Goal: Task Accomplishment & Management: Manage account settings

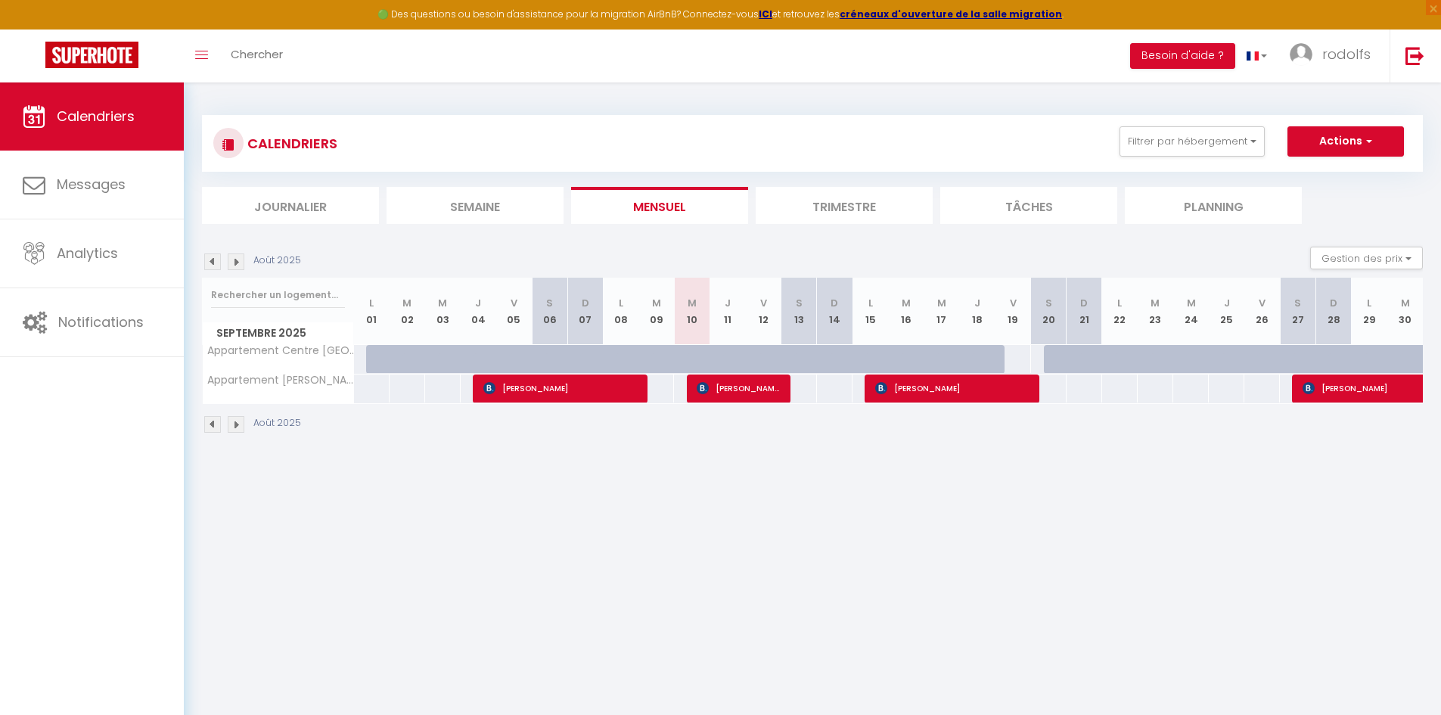
click at [234, 262] on img at bounding box center [236, 261] width 17 height 17
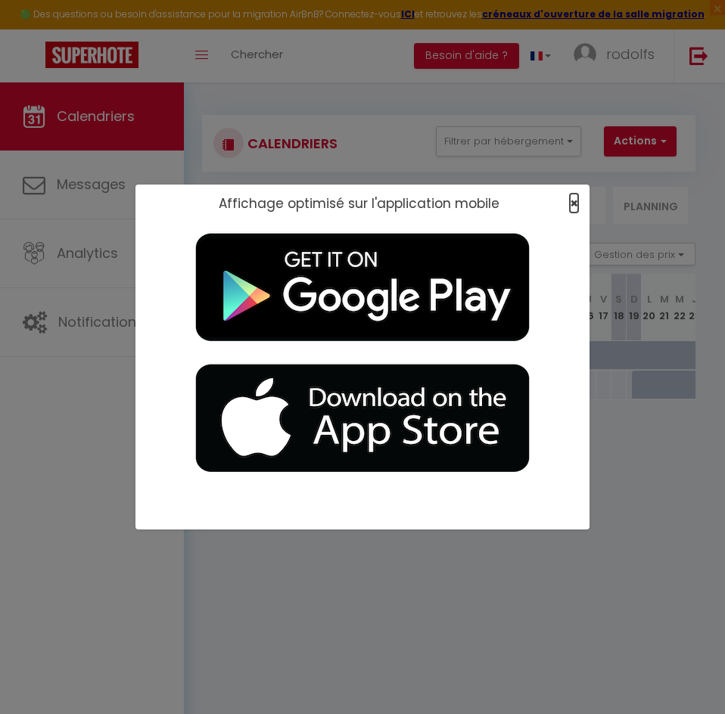
click at [570, 197] on span "×" at bounding box center [574, 203] width 8 height 19
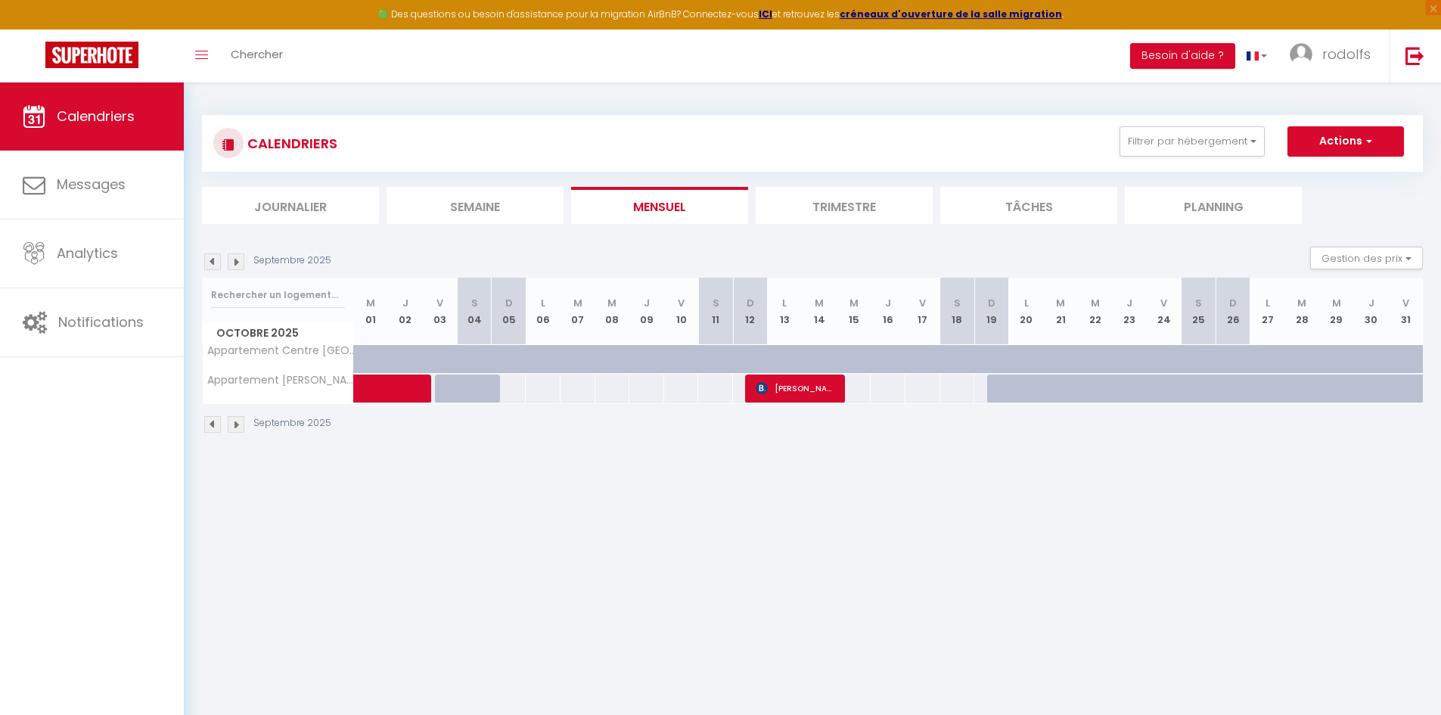
click at [240, 265] on img at bounding box center [236, 261] width 17 height 17
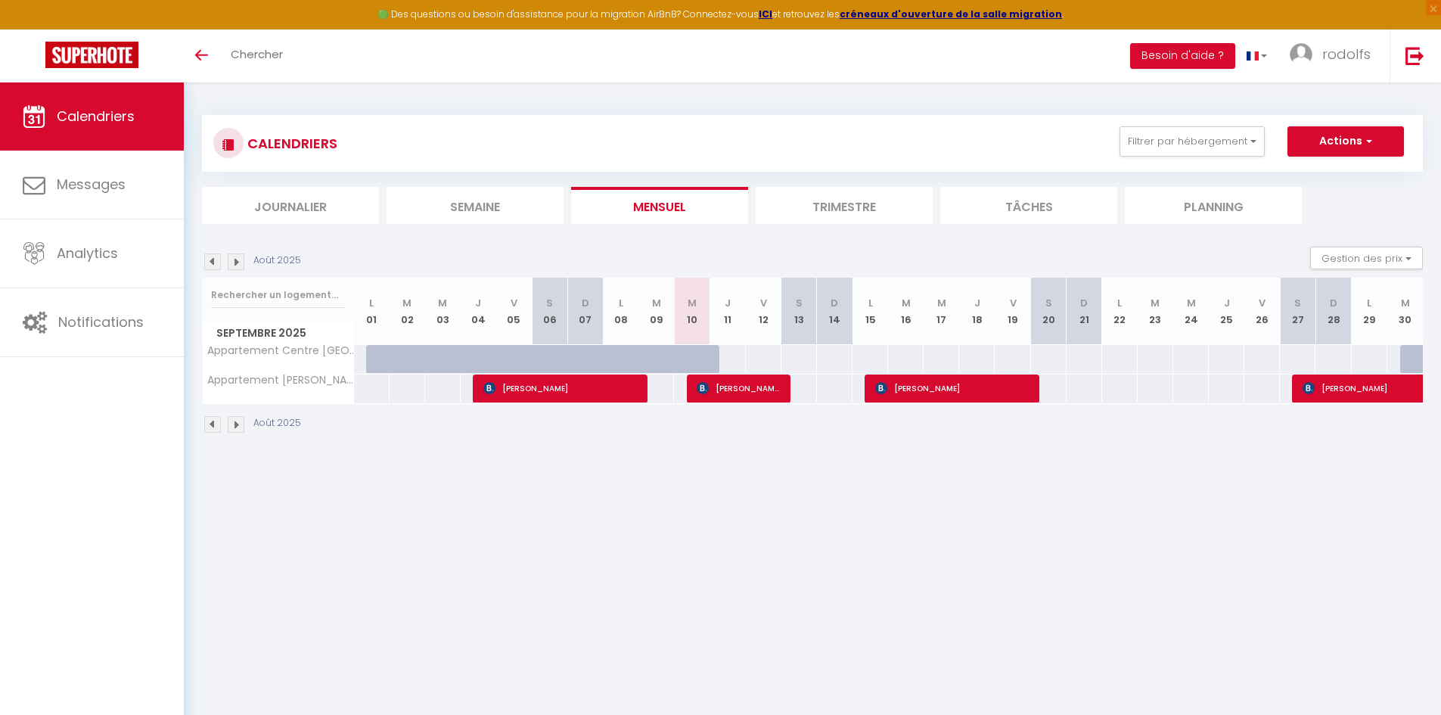
click at [234, 428] on img at bounding box center [236, 424] width 17 height 17
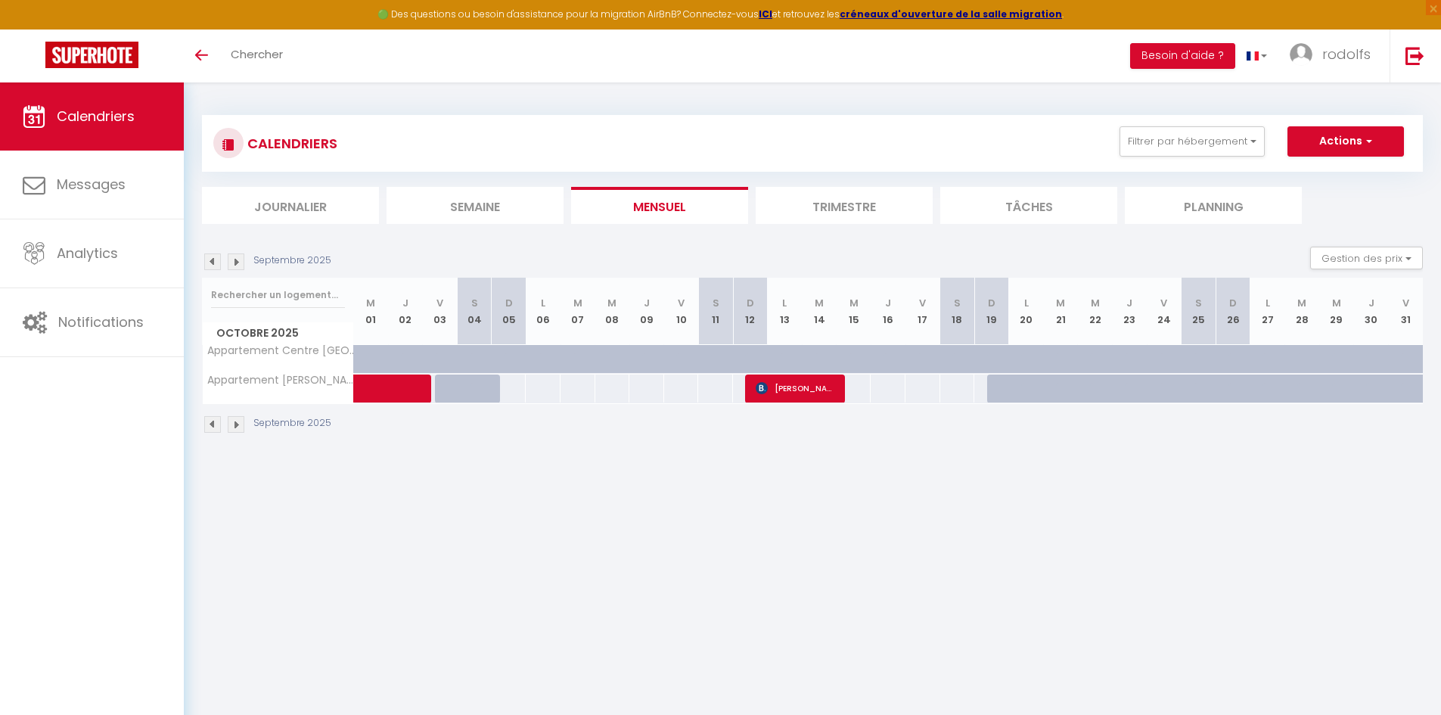
click at [213, 421] on img at bounding box center [212, 424] width 17 height 17
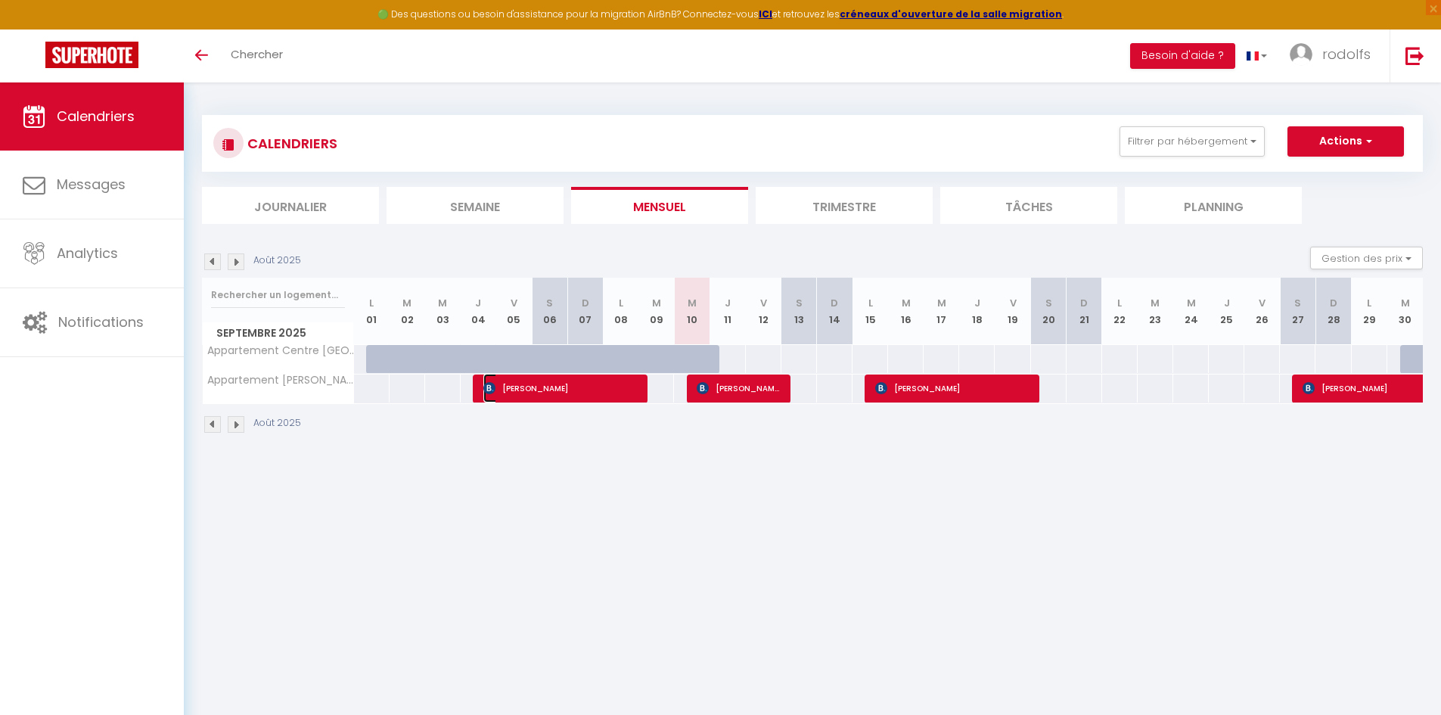
click at [512, 396] on span "[PERSON_NAME]" at bounding box center [560, 388] width 154 height 29
select select "OK"
select select "KO"
select select "0"
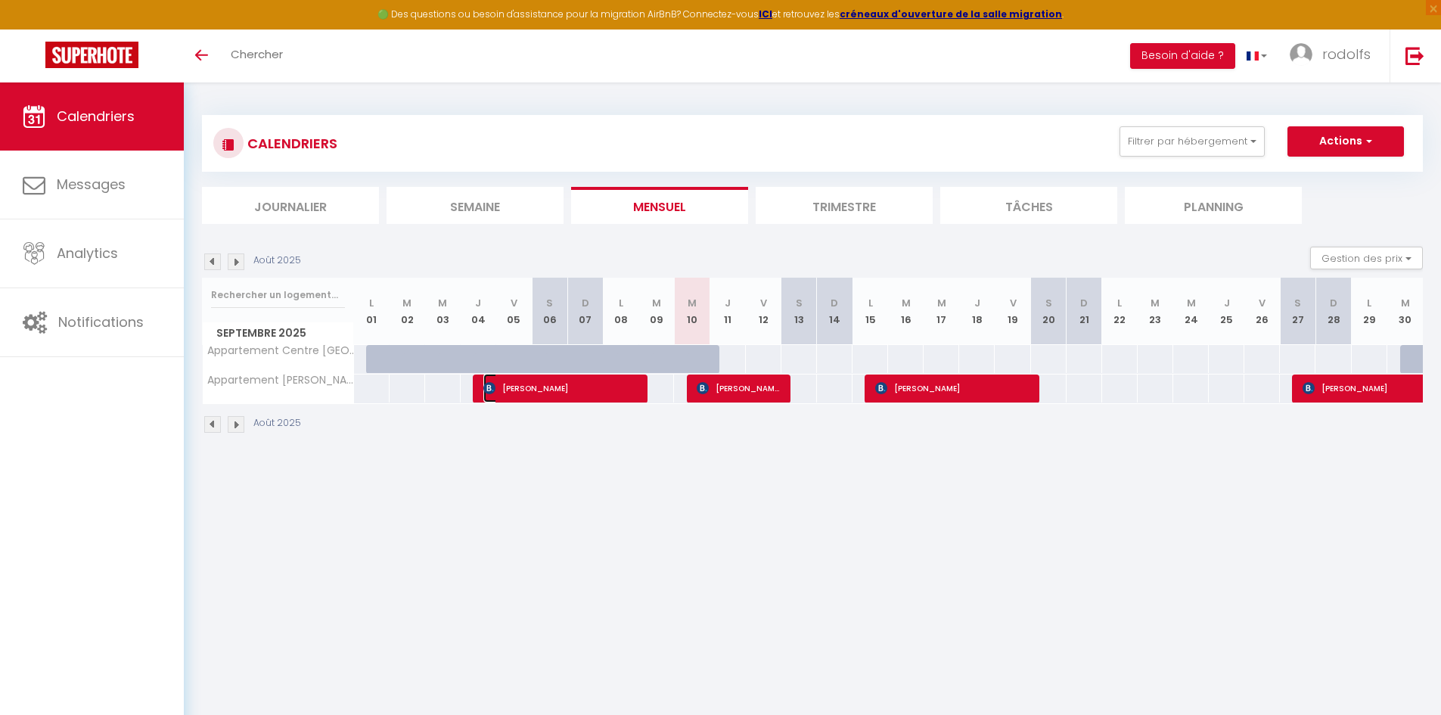
select select "1"
select select
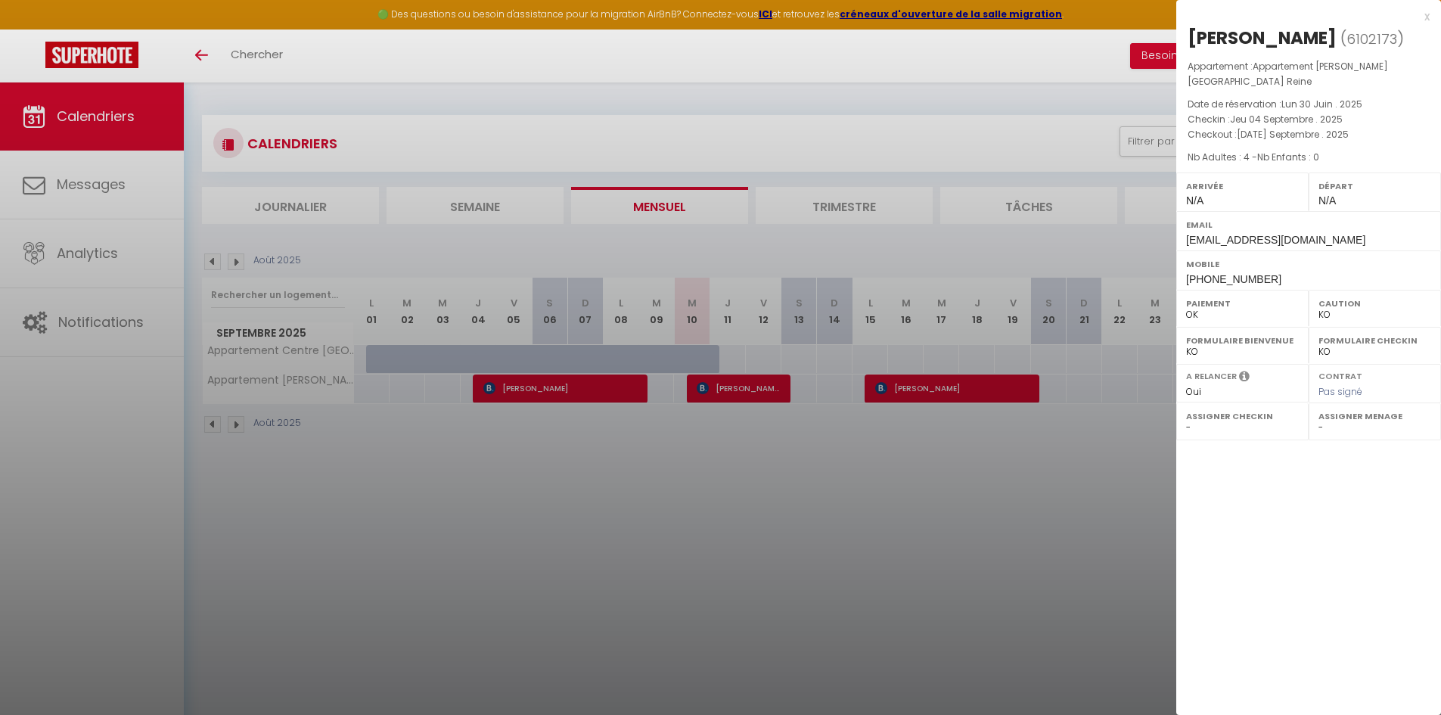
click at [539, 434] on div at bounding box center [720, 357] width 1441 height 715
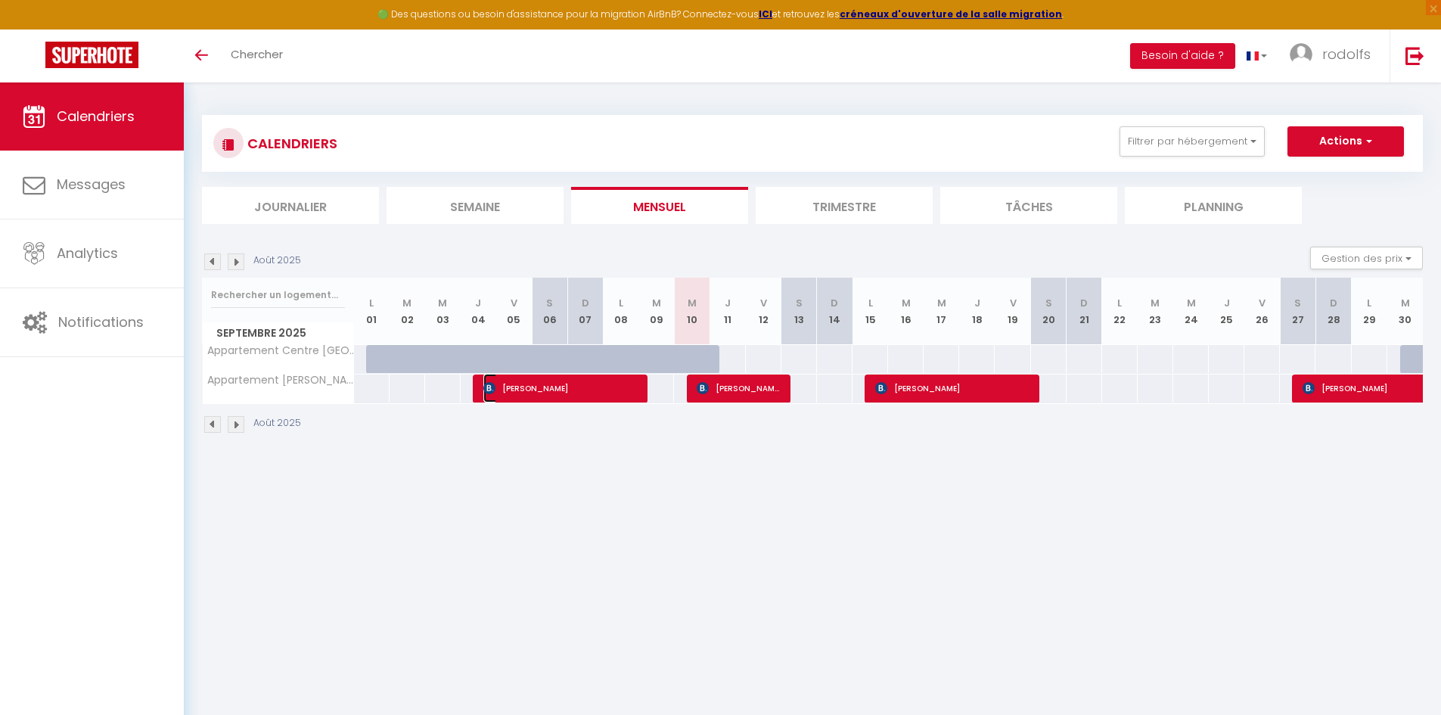
click at [543, 386] on span "[PERSON_NAME]" at bounding box center [560, 388] width 154 height 29
